Goal: Task Accomplishment & Management: Manage account settings

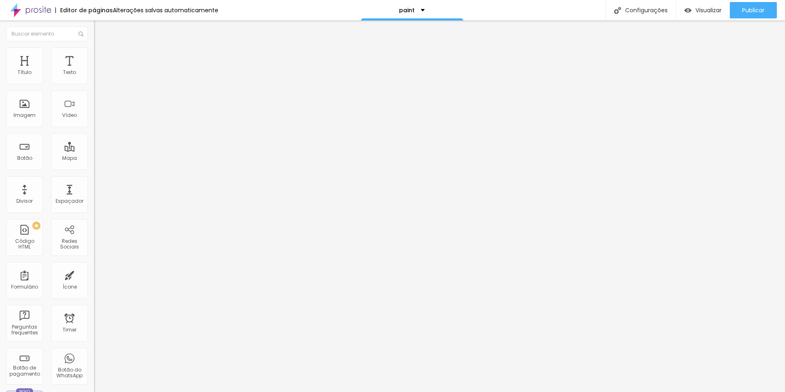
click at [94, 56] on img at bounding box center [97, 59] width 7 height 7
click at [94, 51] on img at bounding box center [97, 50] width 7 height 7
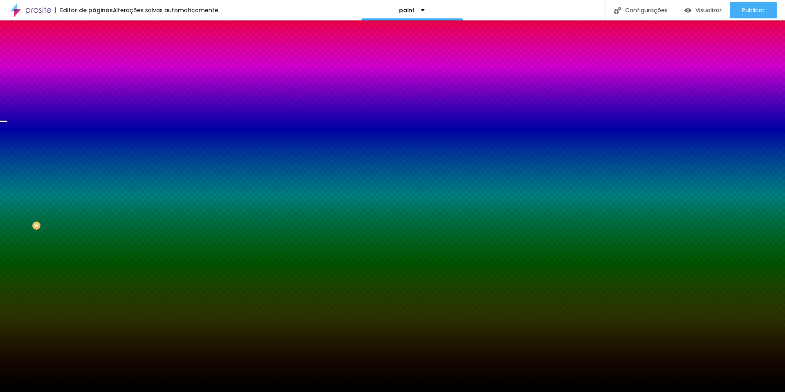
click at [94, 75] on span "Trocar imagem" at bounding box center [116, 71] width 45 height 7
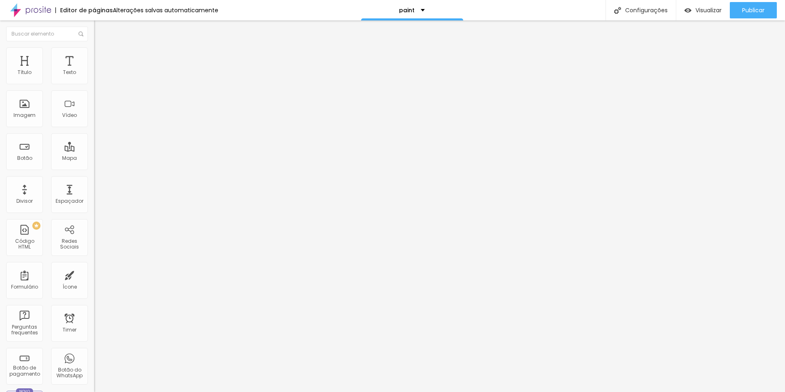
click at [94, 70] on span "Trocar imagem" at bounding box center [116, 66] width 45 height 7
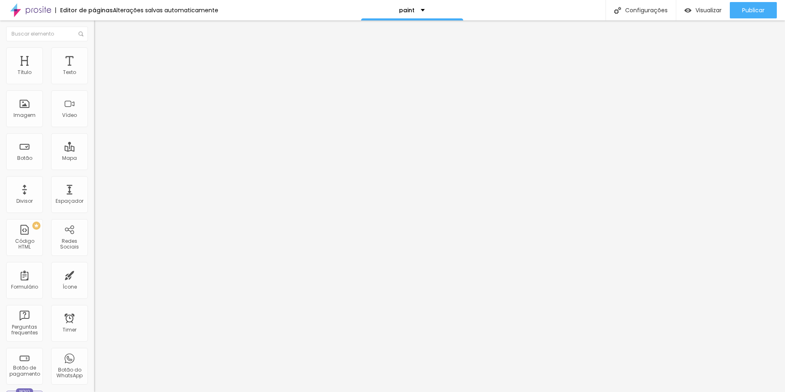
click at [94, 70] on span "Trocar imagem" at bounding box center [116, 66] width 45 height 7
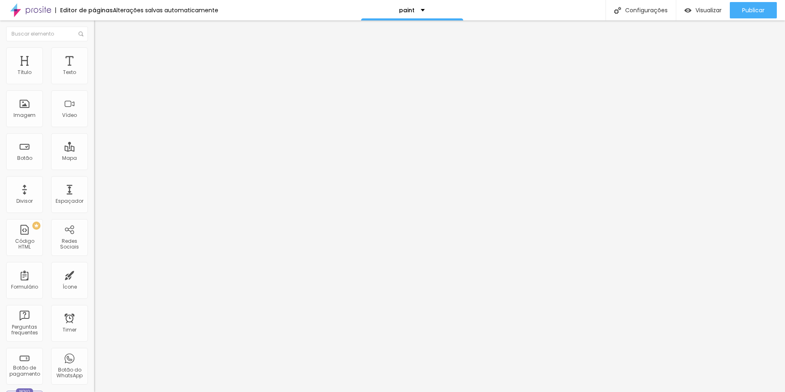
click at [178, 392] on div at bounding box center [392, 397] width 785 height 0
drag, startPoint x: 427, startPoint y: 174, endPoint x: 426, endPoint y: 162, distance: 11.9
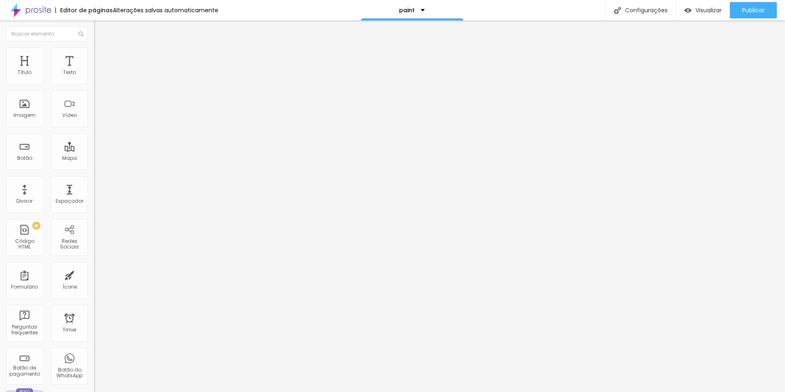
click at [28, 10] on img at bounding box center [30, 10] width 41 height 20
click at [94, 51] on img at bounding box center [97, 50] width 7 height 7
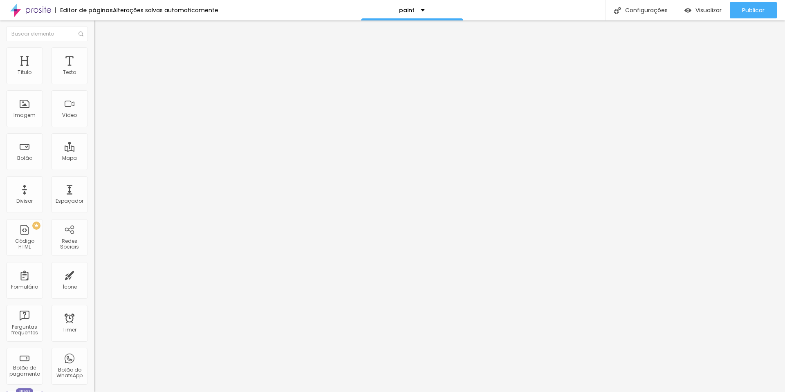
click at [94, 52] on img at bounding box center [97, 50] width 7 height 7
click at [94, 292] on input "text" at bounding box center [143, 296] width 98 height 8
paste input "[URL][DOMAIN_NAME]"
type input "[URL][DOMAIN_NAME]"
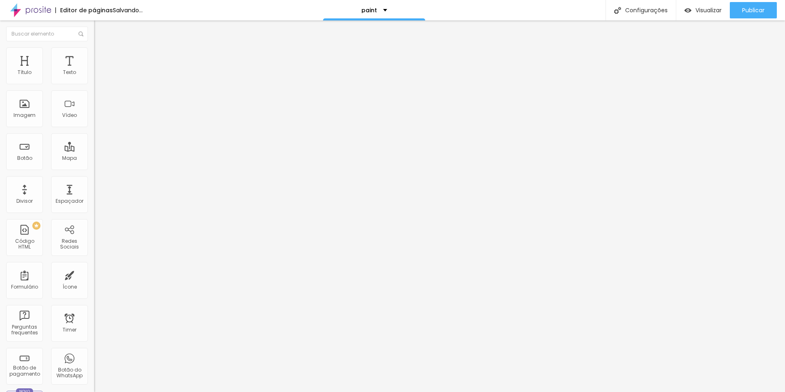
click at [94, 310] on div "Classes Html" at bounding box center [141, 320] width 94 height 20
click at [94, 47] on img at bounding box center [97, 42] width 7 height 7
drag, startPoint x: 50, startPoint y: 221, endPoint x: -72, endPoint y: 215, distance: 122.0
click at [0, 215] on html "Editor de páginas Alterações [PERSON_NAME] automaticamente paint Configurações …" at bounding box center [392, 196] width 785 height 392
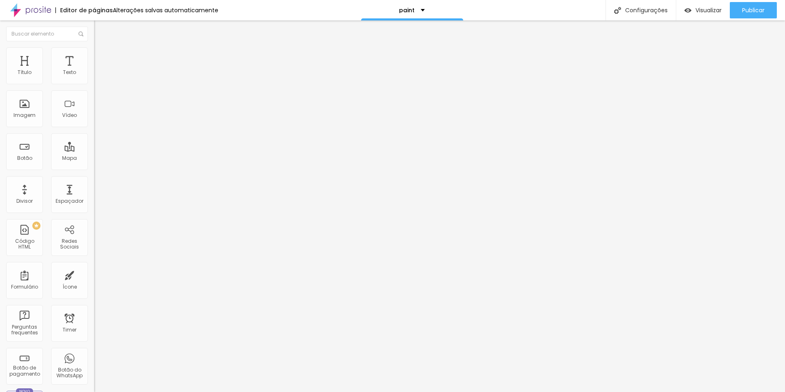
paste input "[DOMAIN_NAME][URL]"
type input "[URL][DOMAIN_NAME]"
click at [94, 52] on li "Avançado" at bounding box center [141, 51] width 94 height 8
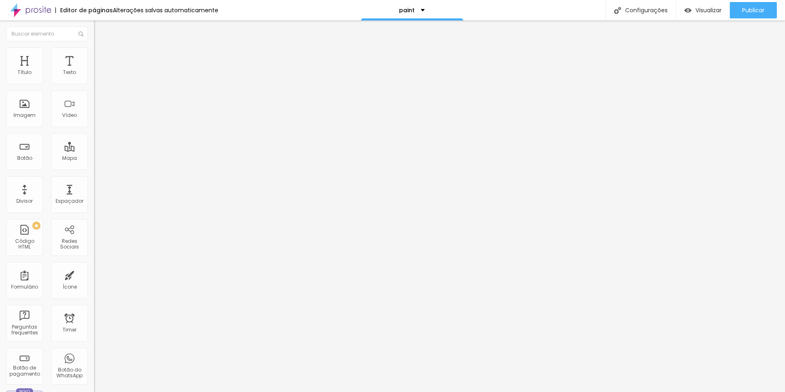
click at [94, 47] on img at bounding box center [97, 42] width 7 height 7
click at [94, 52] on li "Estilo" at bounding box center [141, 51] width 94 height 8
click at [94, 56] on li "Avançado" at bounding box center [141, 60] width 94 height 8
click at [94, 47] on img at bounding box center [97, 42] width 7 height 7
click at [24, 151] on div "Botão" at bounding box center [24, 151] width 37 height 37
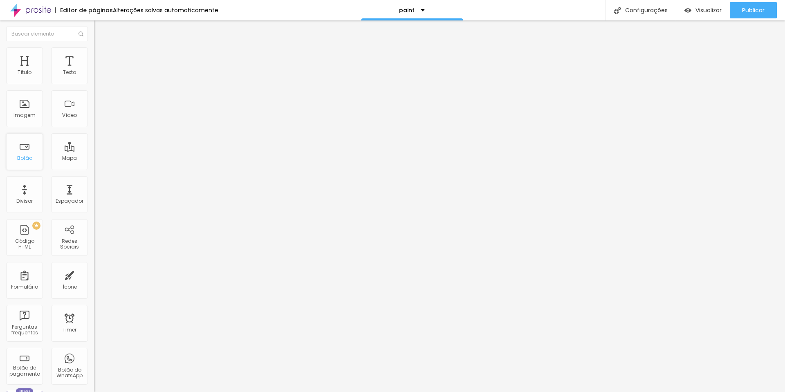
click at [23, 157] on div "Botão" at bounding box center [24, 158] width 15 height 6
click at [94, 98] on img at bounding box center [97, 95] width 6 height 6
drag, startPoint x: 39, startPoint y: 94, endPoint x: -101, endPoint y: 94, distance: 140.3
click at [0, 94] on html "Editor de páginas Alterações [PERSON_NAME] automaticamente paint Configurações …" at bounding box center [392, 196] width 785 height 392
type input "E"
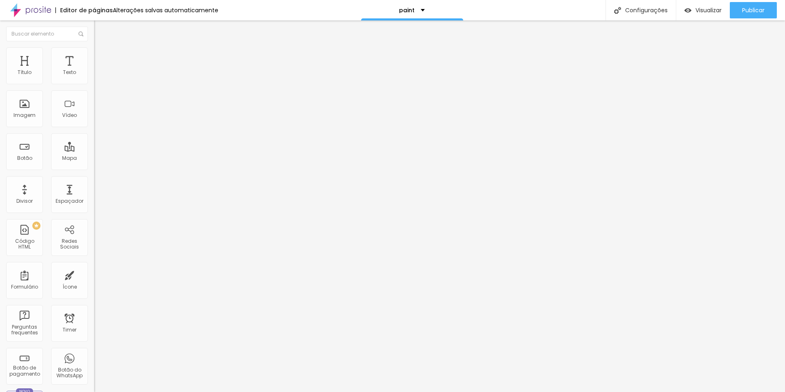
type input "b"
type input "Ver Galeria"
drag, startPoint x: 49, startPoint y: 167, endPoint x: -158, endPoint y: 166, distance: 207.4
click at [0, 166] on html "Editor de páginas Alterações [PERSON_NAME] automaticamente paint Configurações …" at bounding box center [392, 196] width 785 height 392
paste input "[DOMAIN_NAME][URL]"
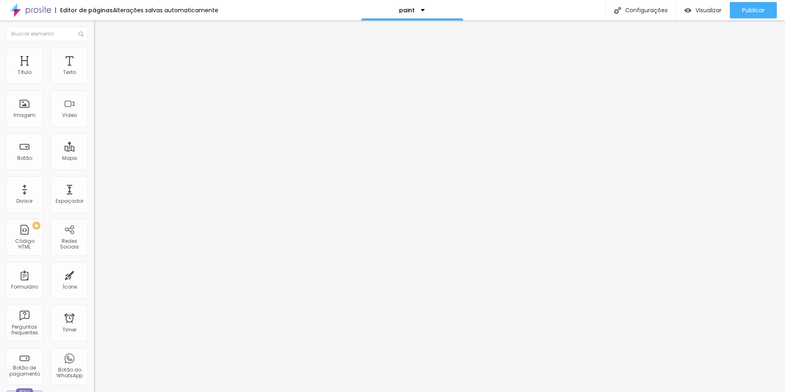
scroll to position [0, 74]
type input "[URL][DOMAIN_NAME]"
click at [704, 7] on span "Visualizar" at bounding box center [709, 10] width 26 height 7
click at [94, 70] on span "Trocar imagem" at bounding box center [116, 66] width 45 height 7
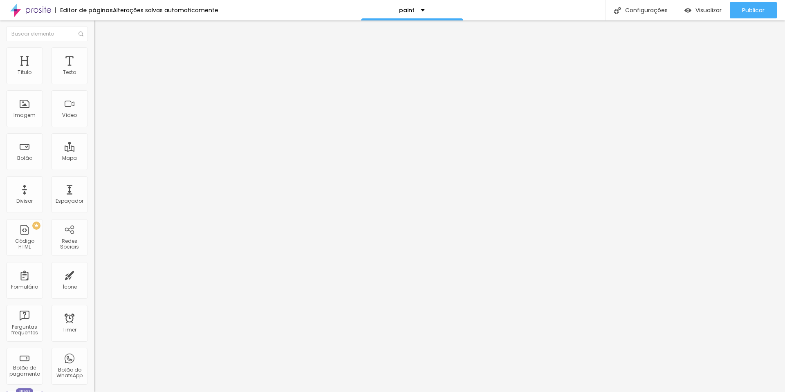
click at [94, 175] on div "URL [URL][DOMAIN_NAME]" at bounding box center [141, 165] width 94 height 20
click at [94, 169] on input "[URL][DOMAIN_NAME]" at bounding box center [143, 164] width 98 height 8
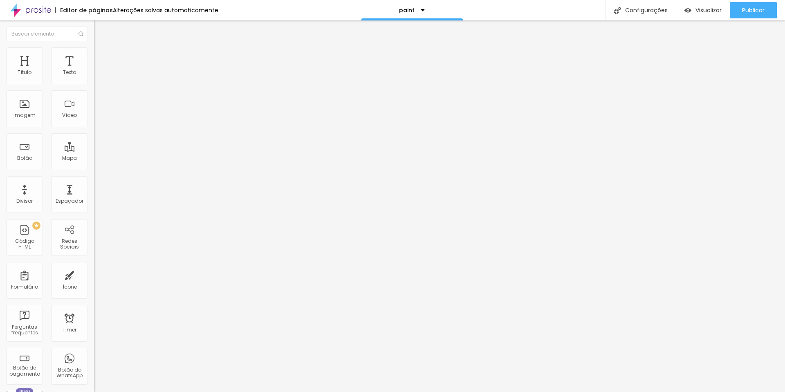
click at [94, 169] on input "[URL][DOMAIN_NAME]" at bounding box center [143, 164] width 98 height 8
paste input "3"
type input "[URL][DOMAIN_NAME]"
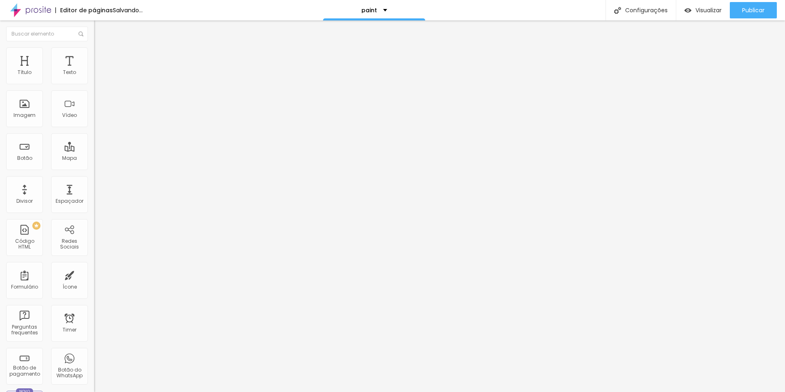
click at [94, 245] on div "Editar Botão Conteúdo Estilo Avançado Texto Ver Galeria Alinhamento [GEOGRAPHIC…" at bounding box center [141, 206] width 94 height 372
click at [685, 11] on img "button" at bounding box center [688, 10] width 7 height 7
click at [94, 179] on div at bounding box center [141, 179] width 94 height 0
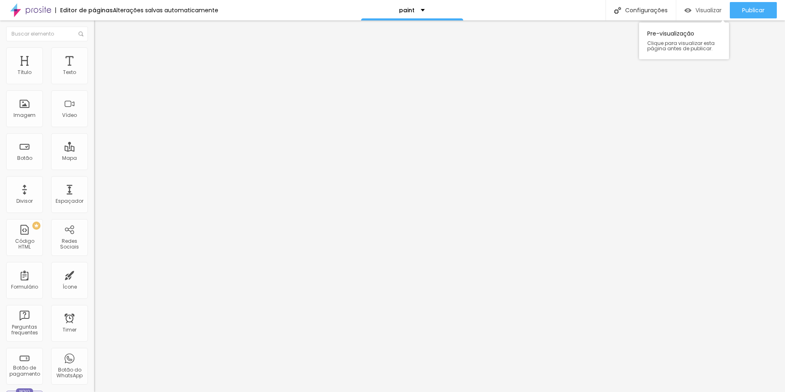
click at [698, 10] on span "Visualizar" at bounding box center [709, 10] width 26 height 7
paste input "4"
type input "[URL][DOMAIN_NAME]"
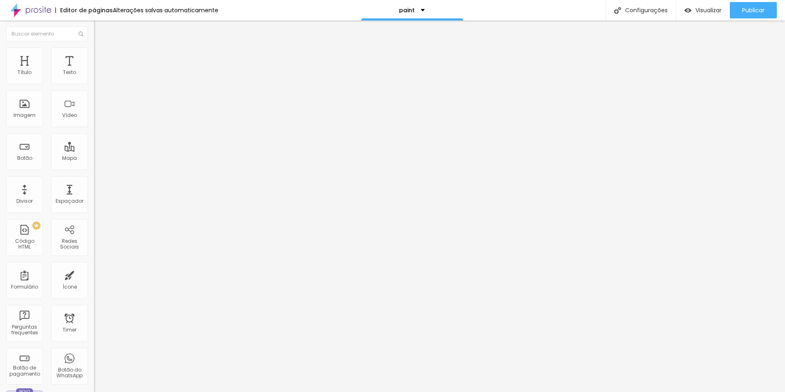
click at [94, 70] on span "Trocar imagem" at bounding box center [116, 66] width 45 height 7
click at [94, 70] on div "Trocar imagem" at bounding box center [141, 67] width 94 height 6
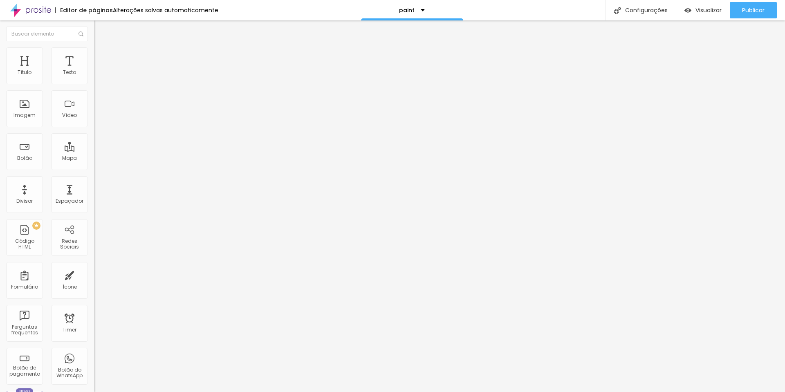
click at [94, 52] on img at bounding box center [97, 50] width 7 height 7
type input "95"
type input "90"
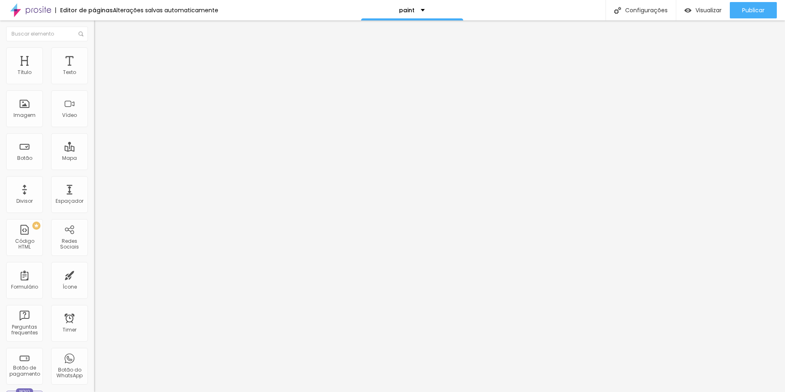
type input "85"
type input "90"
type input "95"
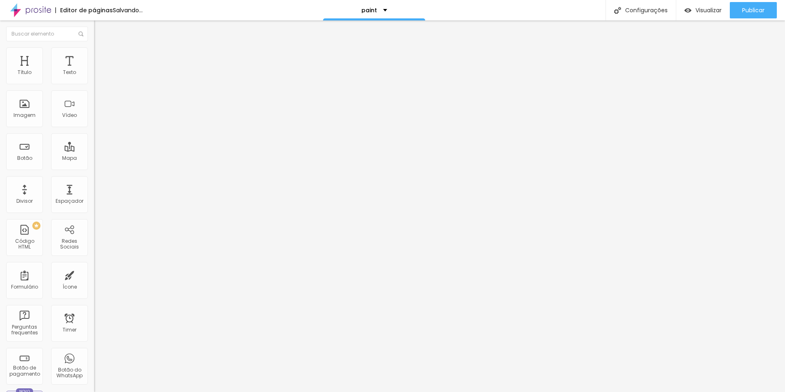
type input "95"
type input "100"
drag, startPoint x: 85, startPoint y: 86, endPoint x: 90, endPoint y: 89, distance: 5.7
click at [94, 84] on input "range" at bounding box center [120, 80] width 53 height 7
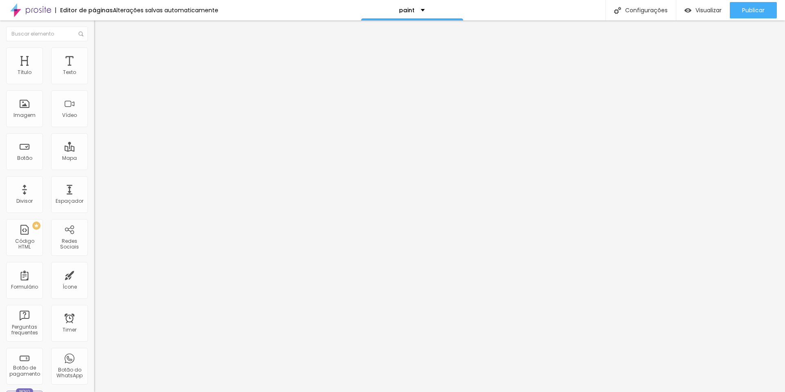
click at [94, 56] on img at bounding box center [97, 59] width 7 height 7
type input "1"
type input "2"
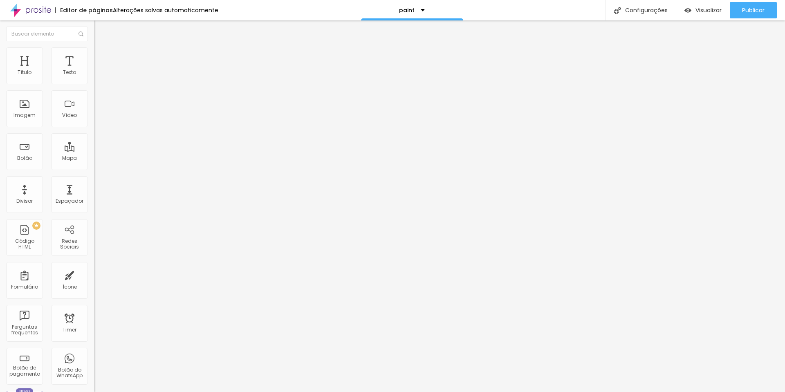
type input "3"
type input "4"
type input "5"
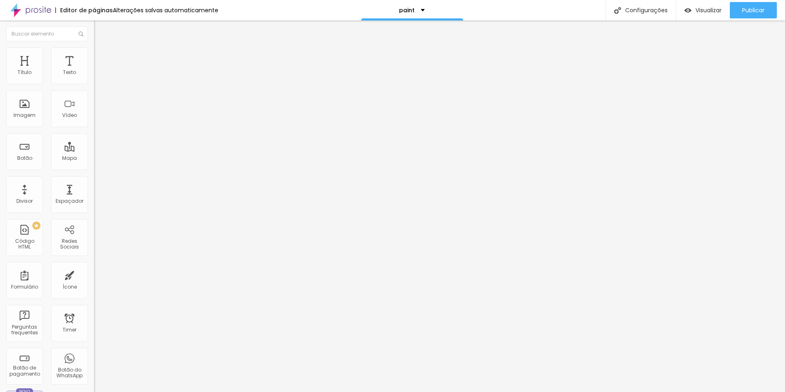
type input "5"
type input "6"
type input "7"
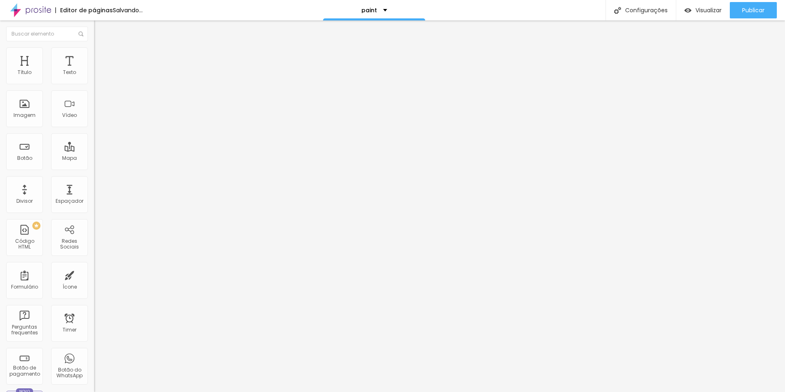
type input "9"
type input "10"
type input "11"
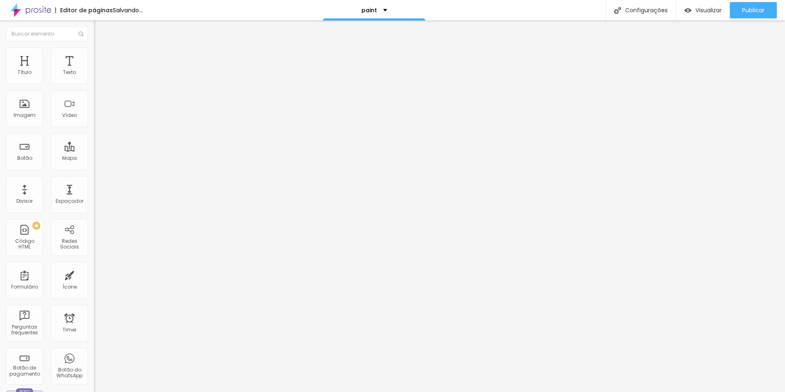
type input "11"
type input "12"
type input "11"
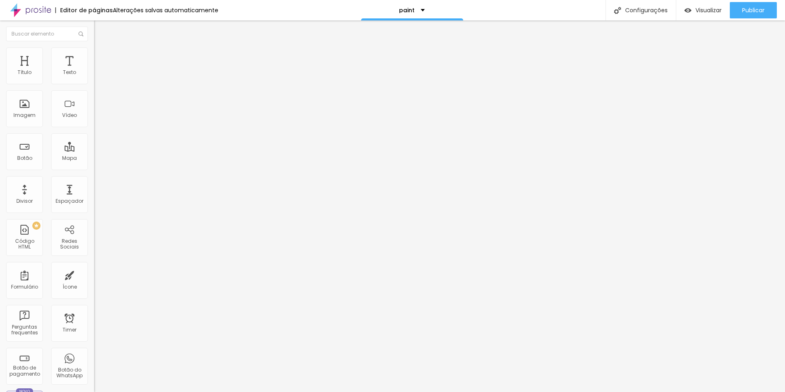
type input "9"
type input "8"
type input "6"
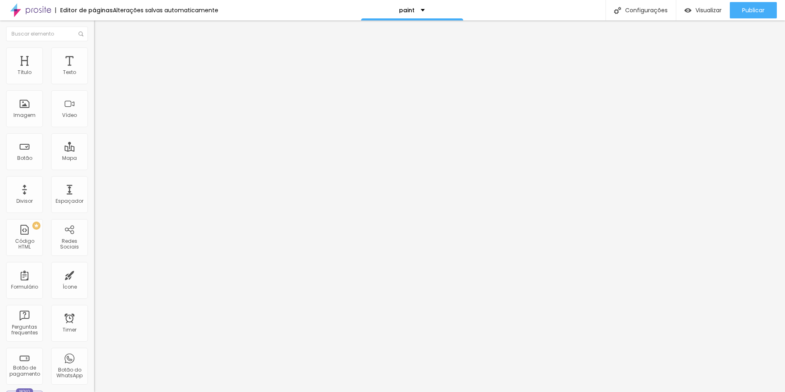
type input "6"
type input "4"
type input "3"
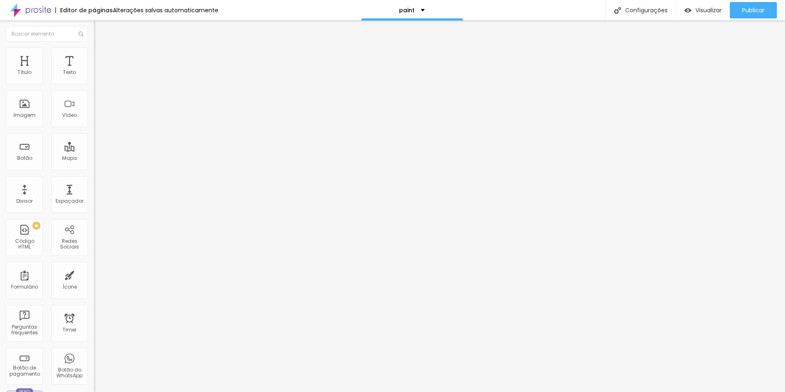
type input "2"
type input "1"
type input "0"
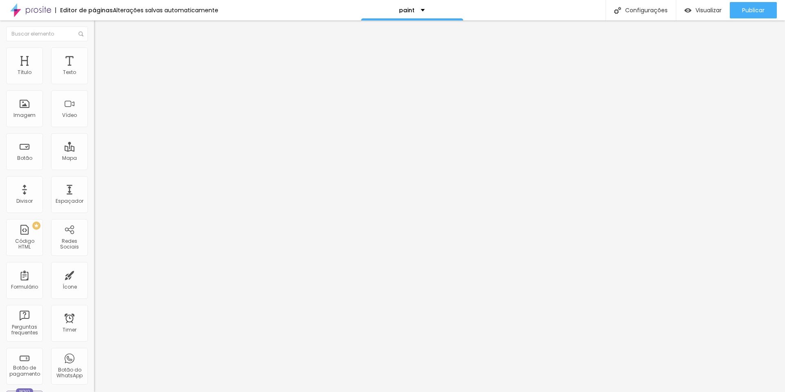
type input "0"
click at [94, 159] on input "range" at bounding box center [120, 162] width 53 height 7
type input "2"
type input "7"
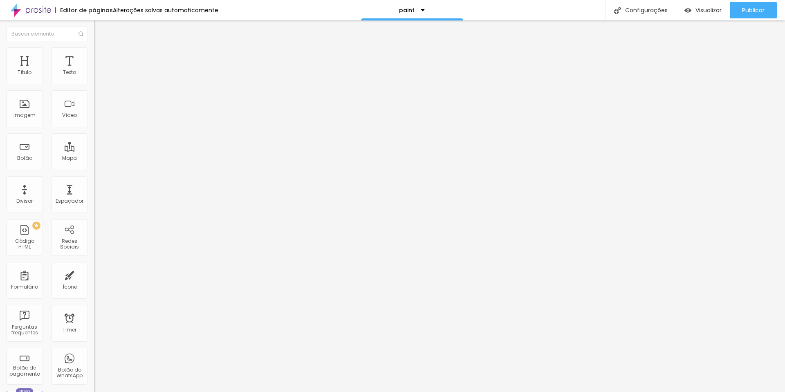
type input "7"
type input "8"
type input "11"
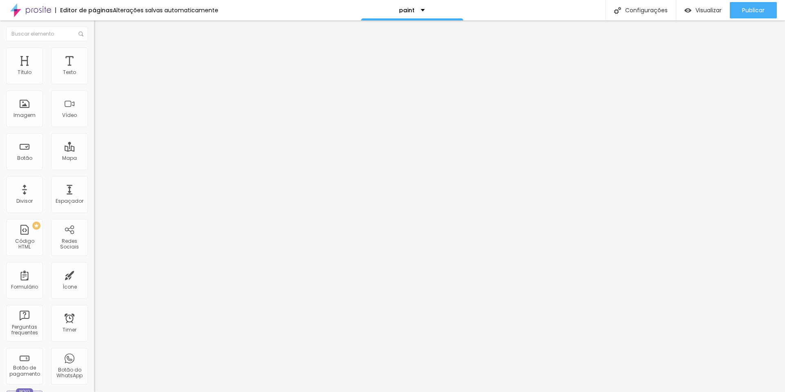
type input "12"
type input "14"
type input "16"
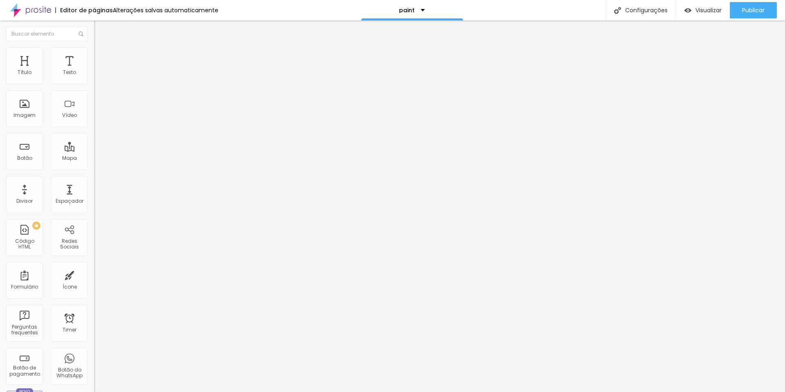
type input "16"
type input "18"
type input "19"
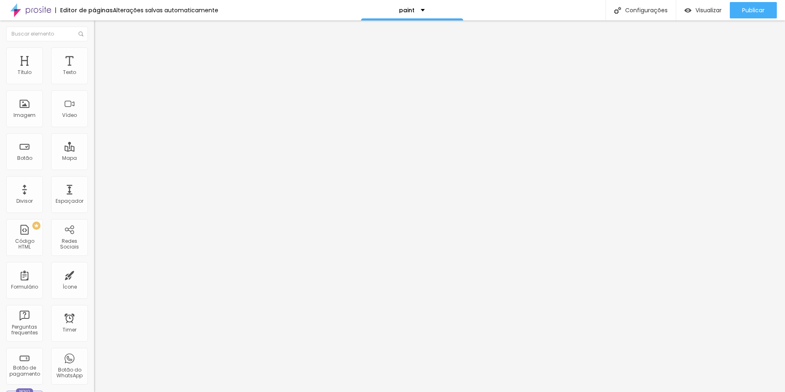
type input "21"
type input "22"
type input "23"
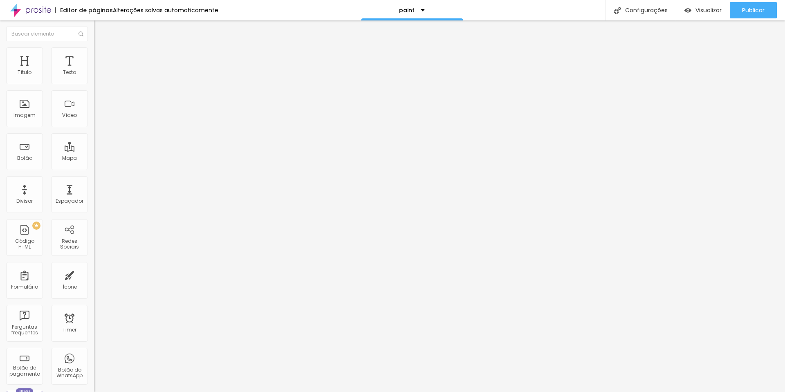
type input "23"
type input "24"
type input "25"
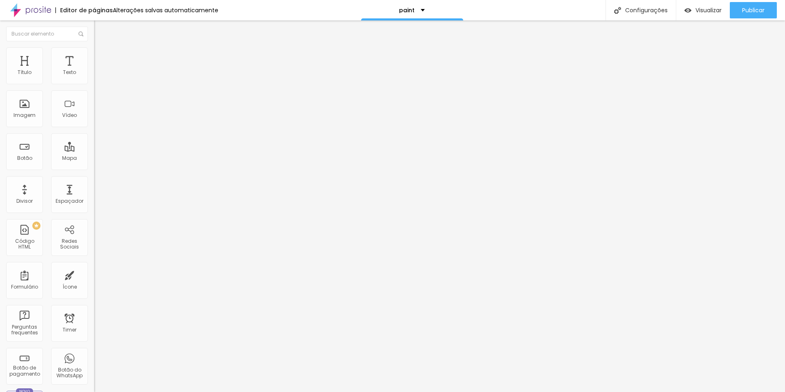
type input "23"
type input "19"
type input "15"
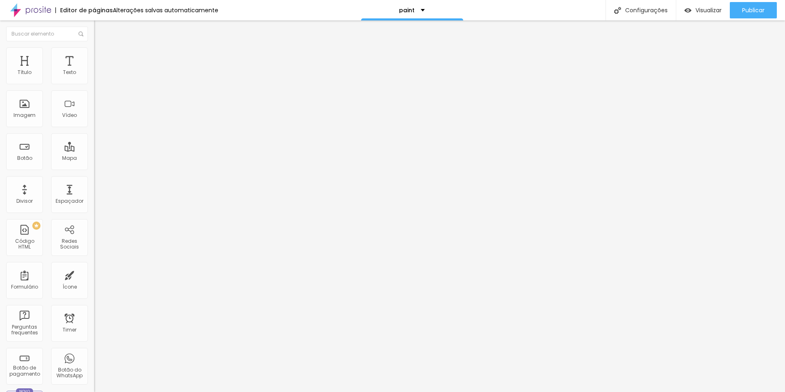
type input "15"
type input "12"
type input "8"
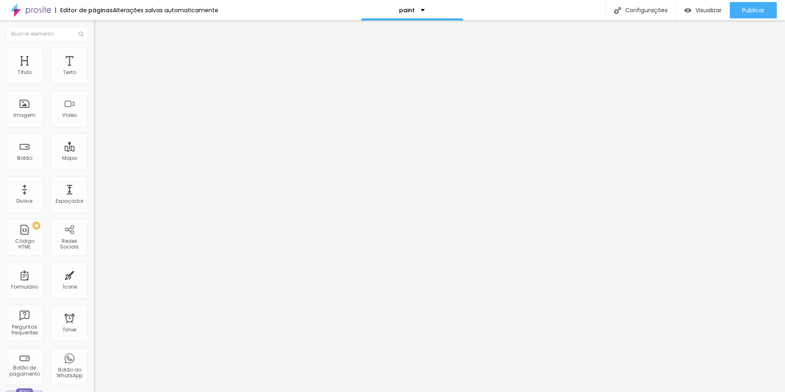
type input "7"
type input "5"
type input "4"
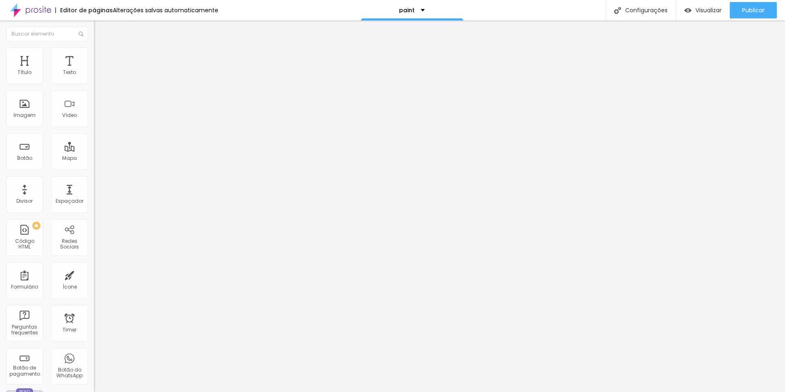
type input "4"
type input "2"
type input "0"
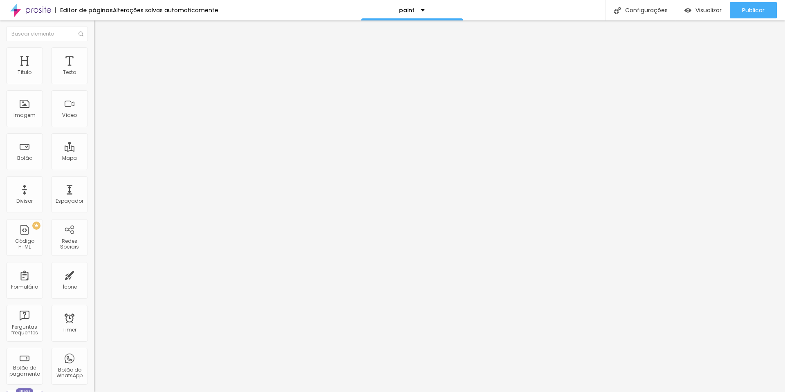
drag, startPoint x: 20, startPoint y: 96, endPoint x: 12, endPoint y: 95, distance: 7.5
click at [94, 274] on input "range" at bounding box center [120, 277] width 53 height 7
click at [94, 49] on img at bounding box center [97, 50] width 7 height 7
type input "11"
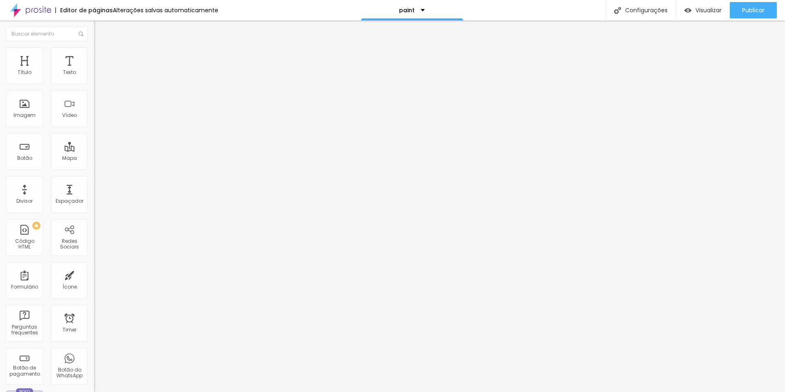
type input "23"
type input "51"
type input "64"
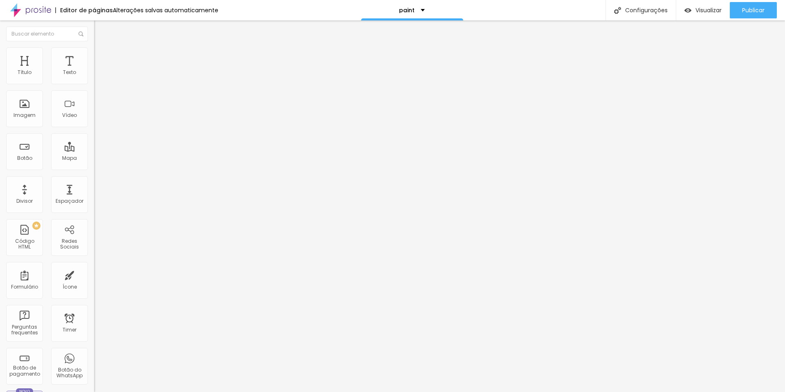
type input "64"
type input "74"
type input "76"
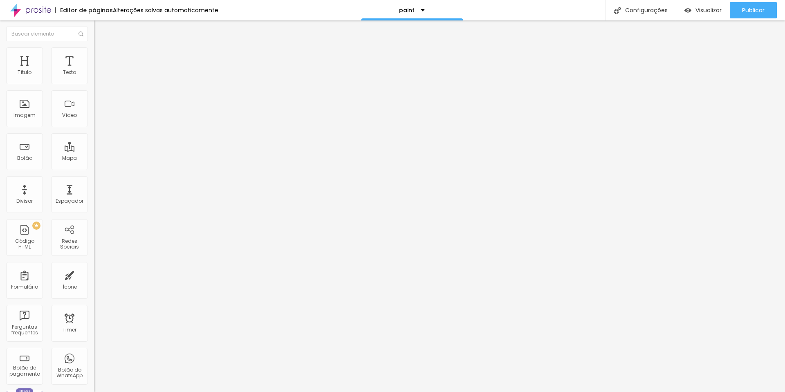
type input "77"
type input "81"
type input "86"
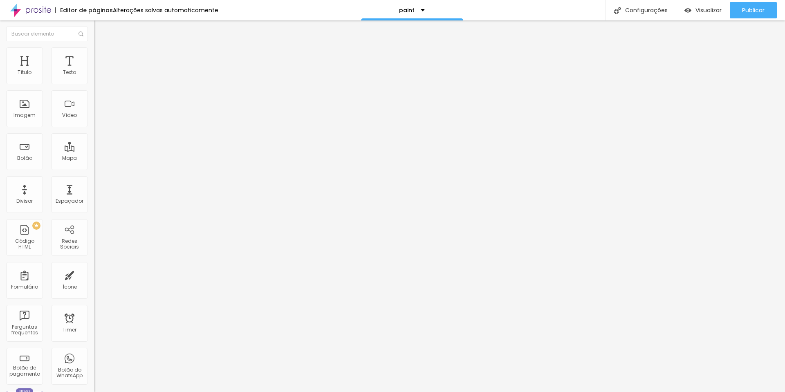
type input "86"
type input "87"
type input "89"
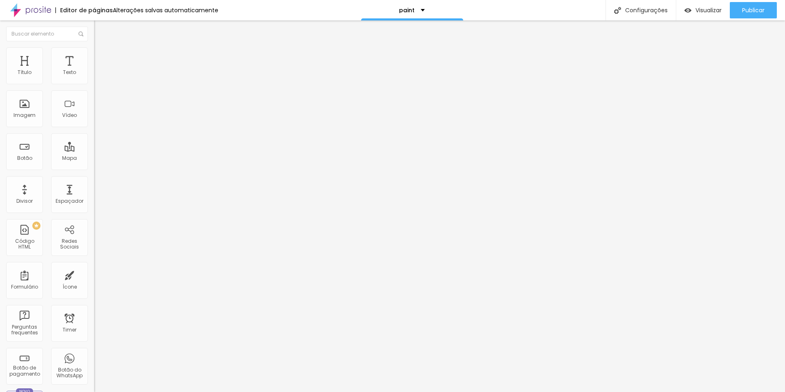
type input "87"
type input "59"
type input "43"
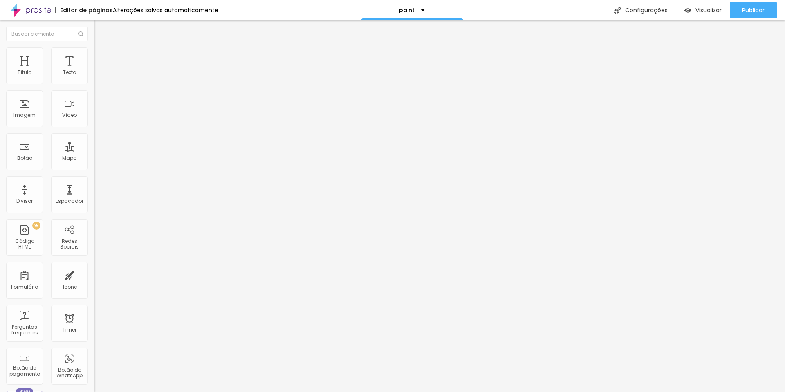
type input "43"
type input "2"
type input "0"
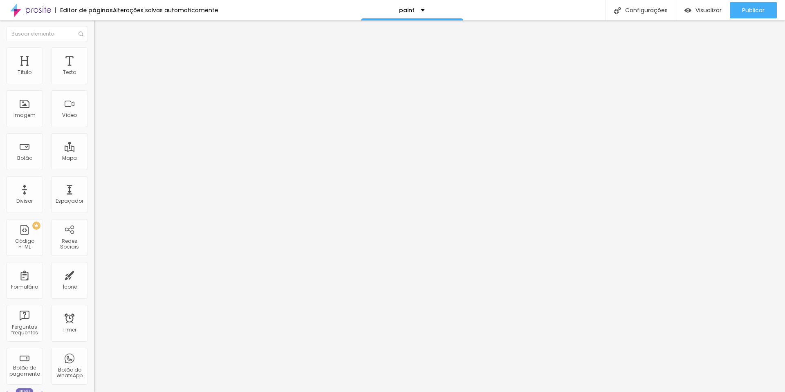
drag, startPoint x: 19, startPoint y: 103, endPoint x: -74, endPoint y: 98, distance: 93.0
click at [94, 180] on input "range" at bounding box center [120, 183] width 53 height 7
click at [94, 47] on li "Conteúdo" at bounding box center [141, 43] width 94 height 8
click at [94, 103] on img at bounding box center [97, 101] width 6 height 6
click at [94, 117] on img at bounding box center [97, 114] width 6 height 6
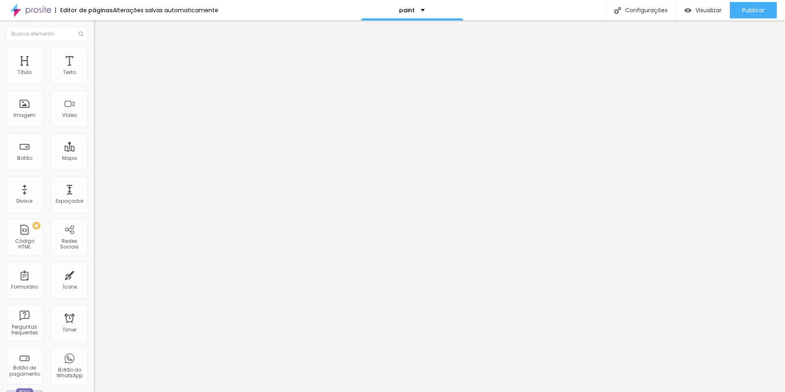
click at [94, 110] on img at bounding box center [97, 107] width 6 height 6
click at [94, 70] on div "Trocar imagem" at bounding box center [141, 67] width 94 height 6
click at [94, 51] on img at bounding box center [97, 50] width 7 height 7
click at [129, 77] on button "px" at bounding box center [135, 73] width 13 height 9
type input "600"
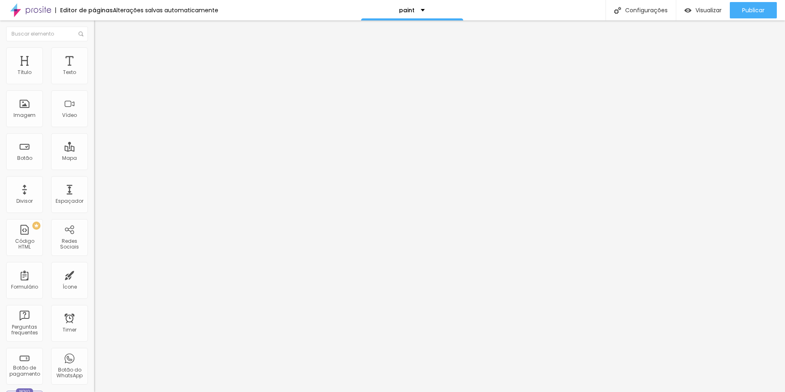
type input "600"
type input "610"
type input "620"
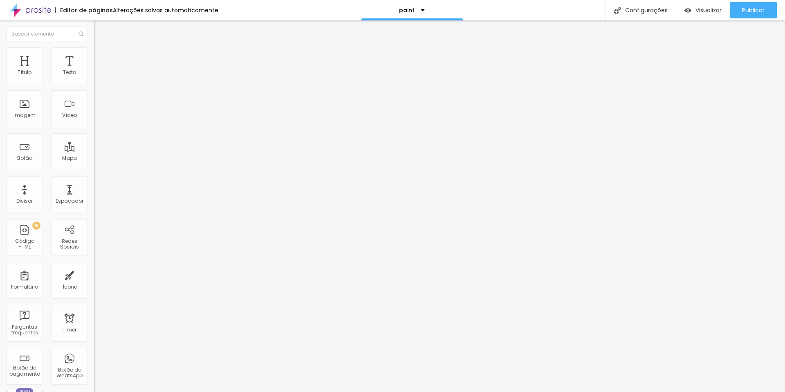
type input "640"
type input "670"
type input "690"
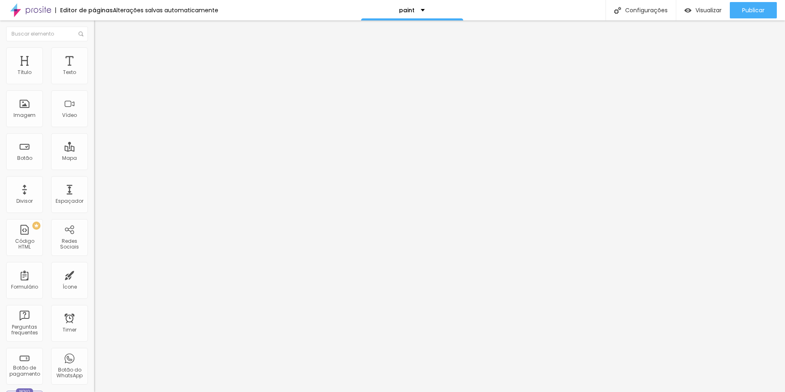
type input "690"
type input "700"
type input "710"
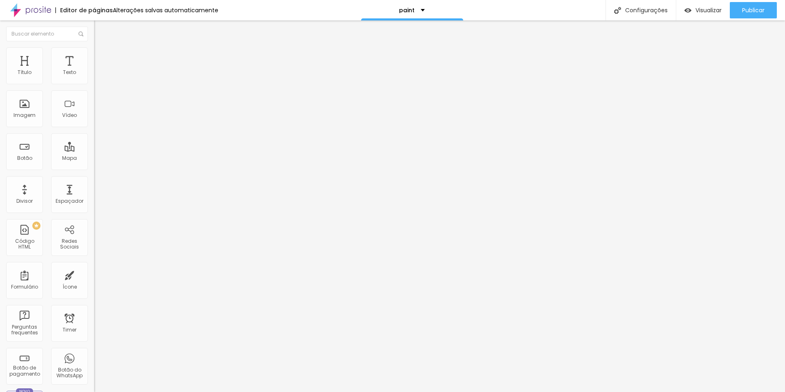
type input "720"
type input "730"
type input "740"
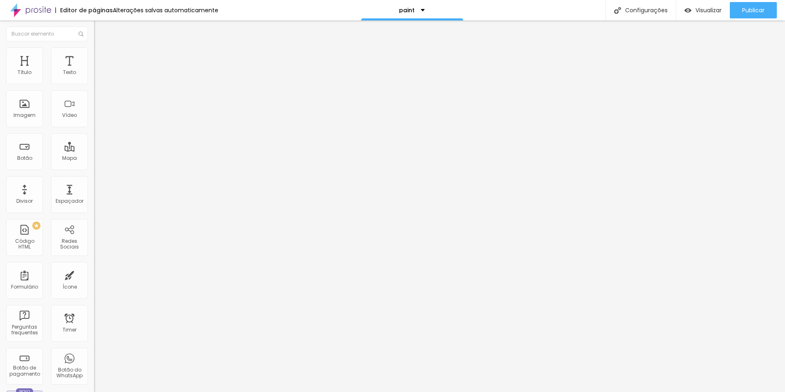
type input "740"
type input "750"
type input "760"
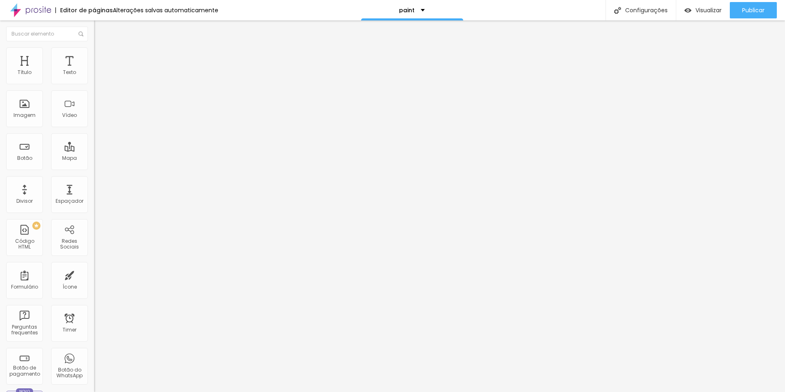
type input "770"
type input "780"
type input "790"
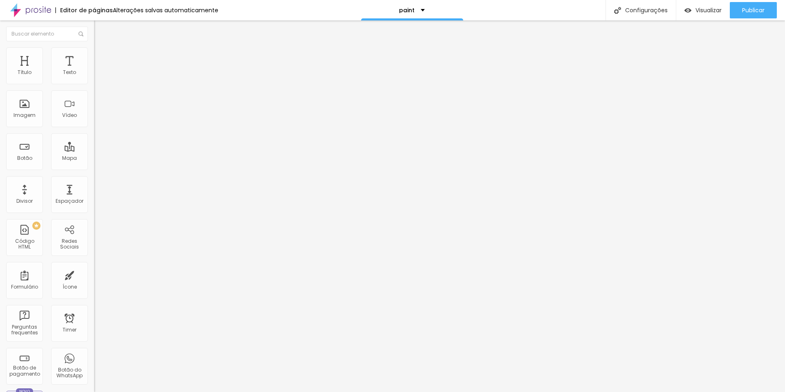
type input "790"
type input "810"
type input "840"
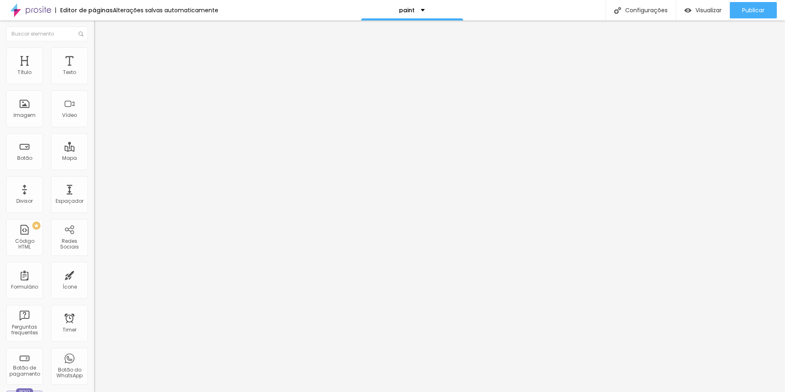
type input "910"
type input "940"
type input "1000"
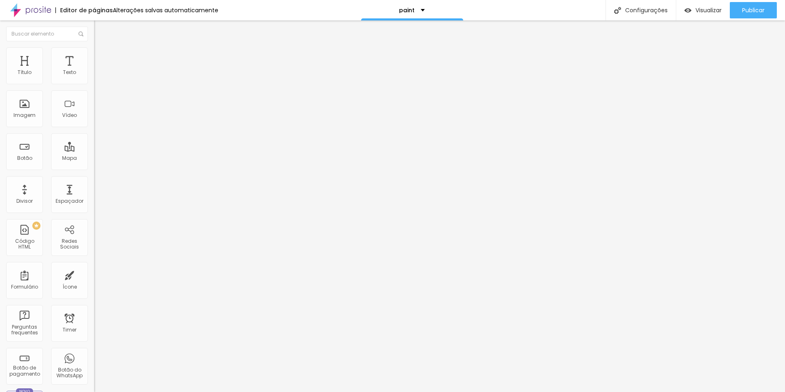
type input "1000"
type input "1020"
type input "1040"
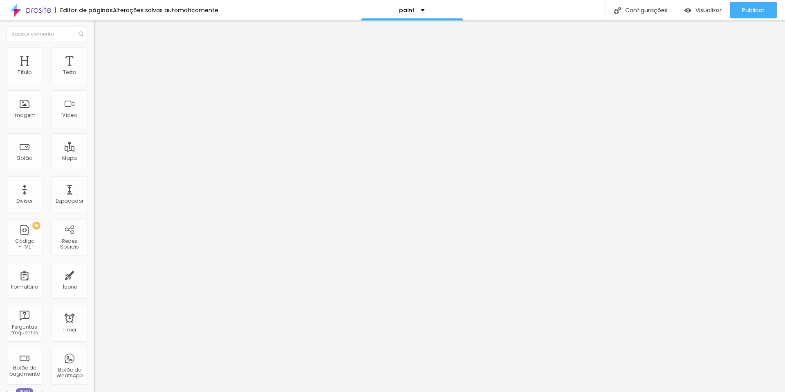
type input "1050"
type input "1070"
type input "1080"
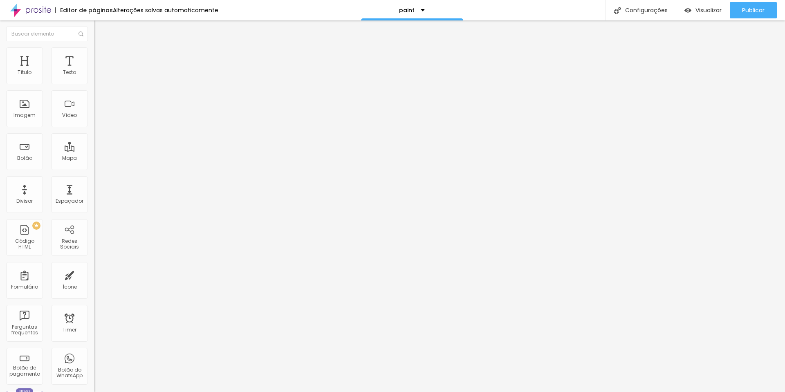
type input "1080"
type input "1110"
type input "1150"
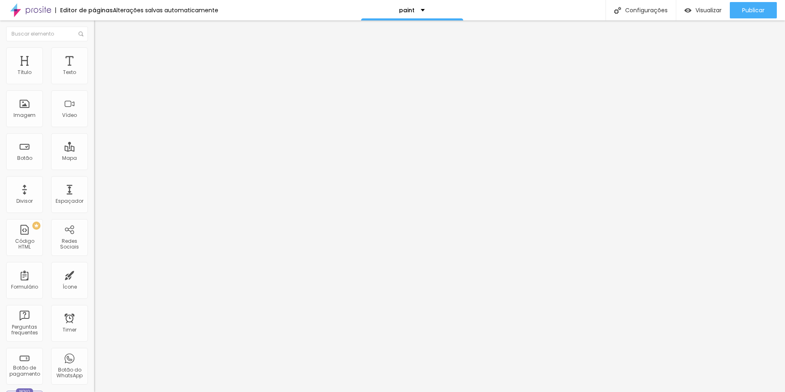
type input "1270"
drag, startPoint x: 40, startPoint y: 88, endPoint x: 184, endPoint y: 89, distance: 144.0
click at [147, 84] on input "range" at bounding box center [120, 80] width 53 height 7
drag, startPoint x: 83, startPoint y: 88, endPoint x: 61, endPoint y: 87, distance: 22.1
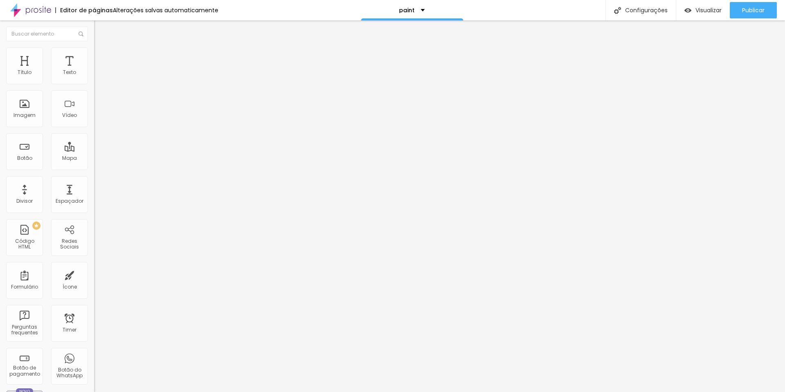
click at [94, 84] on input "range" at bounding box center [120, 80] width 53 height 7
click at [94, 56] on img at bounding box center [97, 59] width 7 height 7
drag, startPoint x: 20, startPoint y: 80, endPoint x: -62, endPoint y: 78, distance: 82.2
click at [94, 159] on input "range" at bounding box center [120, 162] width 53 height 7
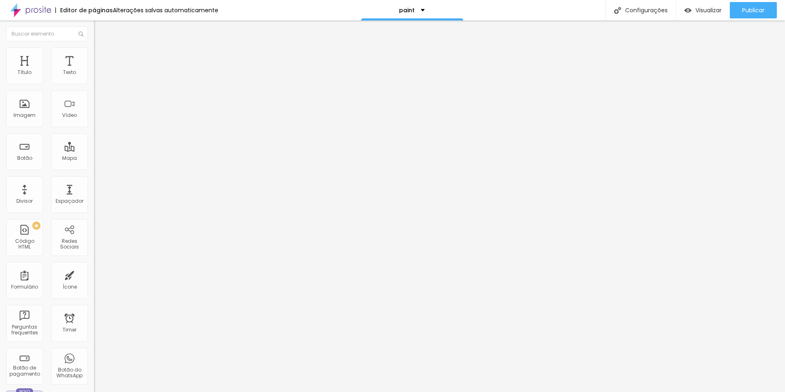
click at [94, 34] on button "Editar Imagem" at bounding box center [141, 29] width 94 height 19
click at [707, 10] on span "Visualizar" at bounding box center [709, 10] width 26 height 7
